Goal: Book appointment/travel/reservation

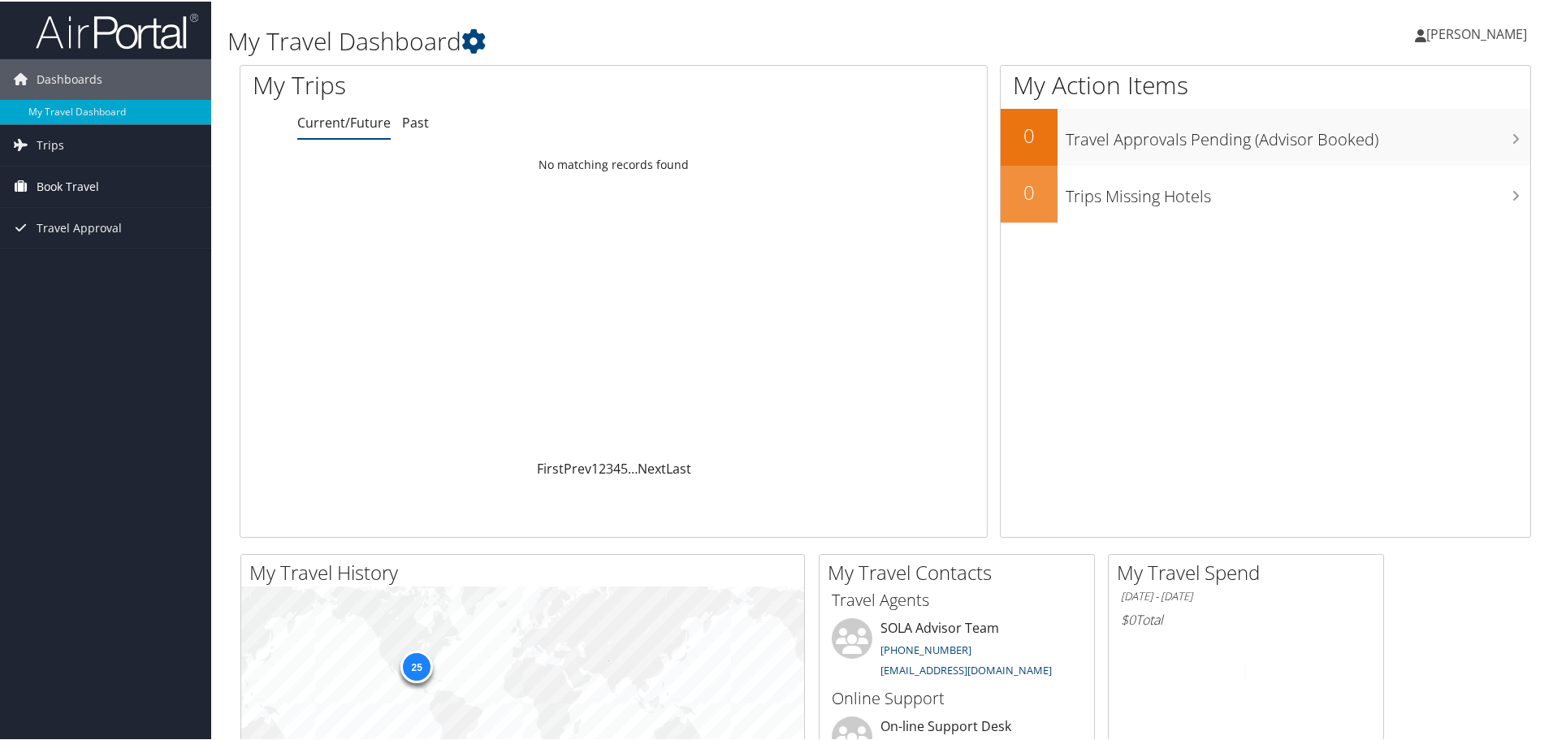
click at [67, 183] on span "Book Travel" at bounding box center [68, 185] width 63 height 41
click at [85, 243] on link "Book/Manage Online Trips" at bounding box center [105, 242] width 211 height 24
